Goal: Complete application form

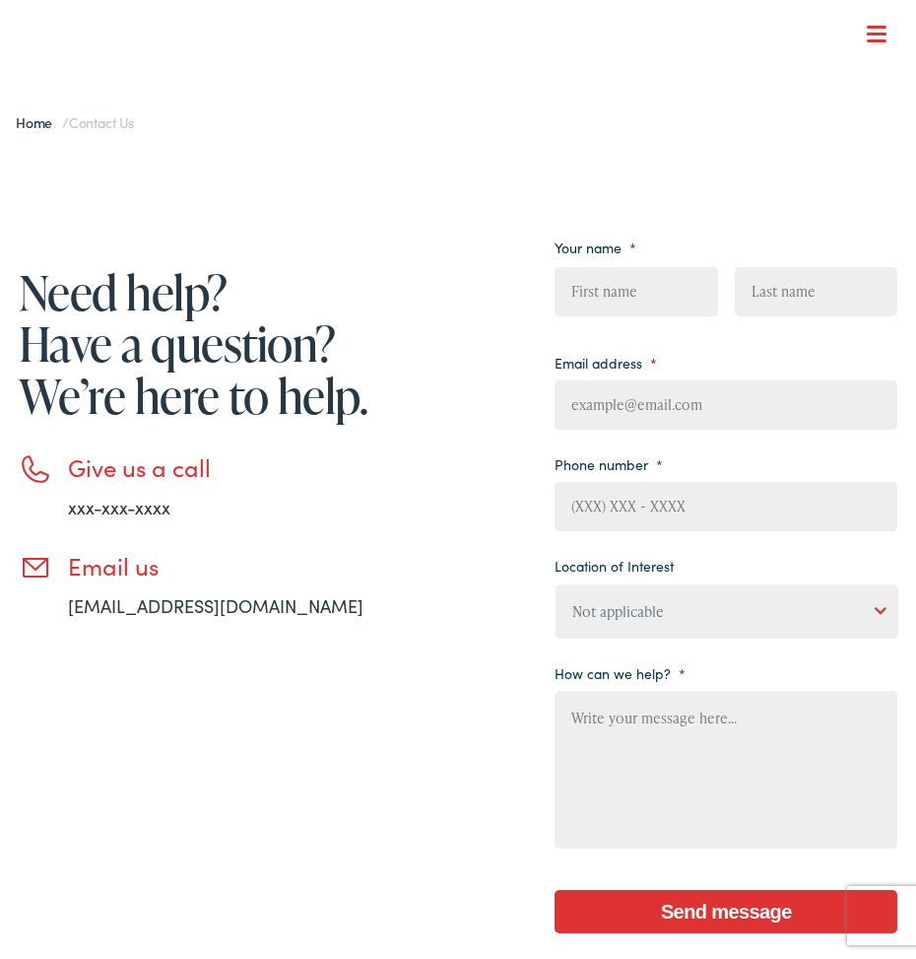
type input "ceetfAhOAfO"
type input "XKbRqaBqsvDL"
type input "[EMAIL_ADDRESS][DOMAIN_NAME]"
type input "wrscXbrfVCpG"
type input "aCKxlidyqKjupb"
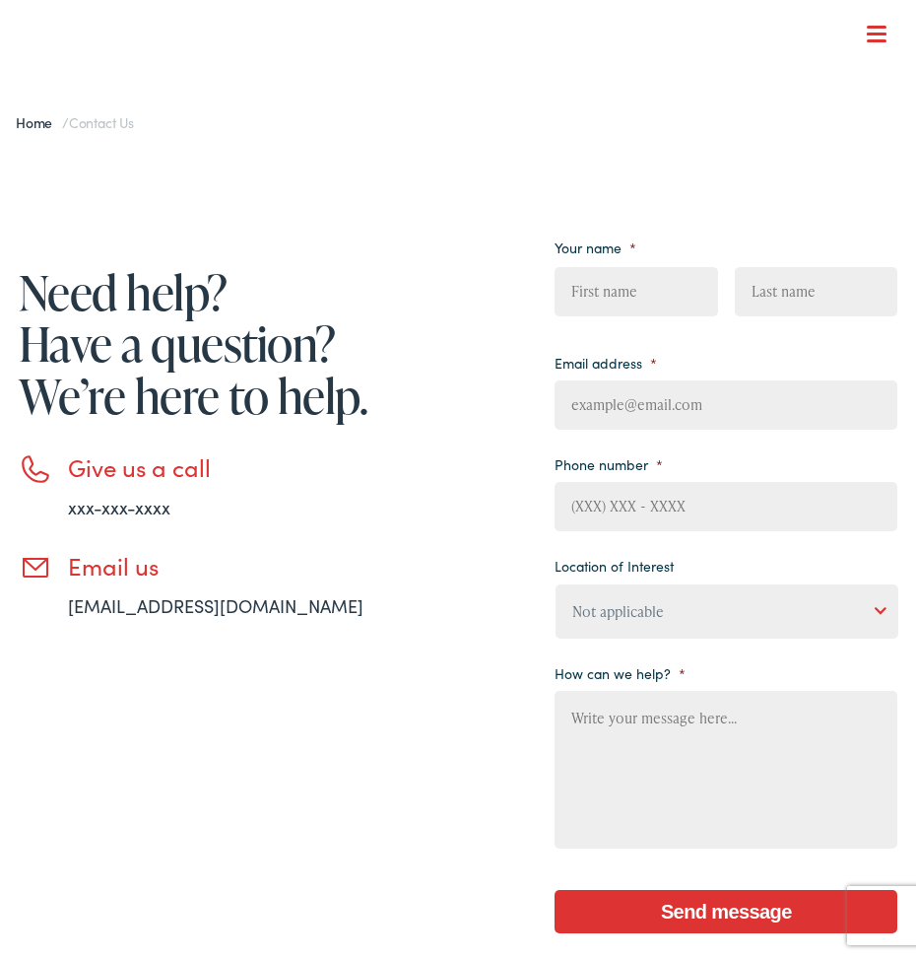
type input "OqmumgqDhwDY"
type input "pEuFTyvjPBexQPkP"
type input "[EMAIL_ADDRESS][DOMAIN_NAME]"
type input "(___) ___-____"
type input "BtDsYyKZTeIA"
